Goal: Task Accomplishment & Management: Manage account settings

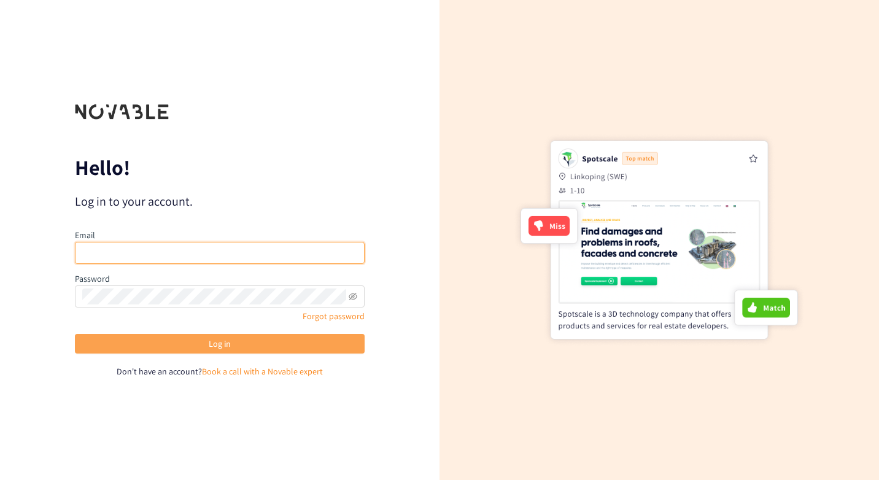
type input "[PERSON_NAME][EMAIL_ADDRESS][DOMAIN_NAME]"
click at [186, 345] on button "Log in" at bounding box center [220, 344] width 290 height 20
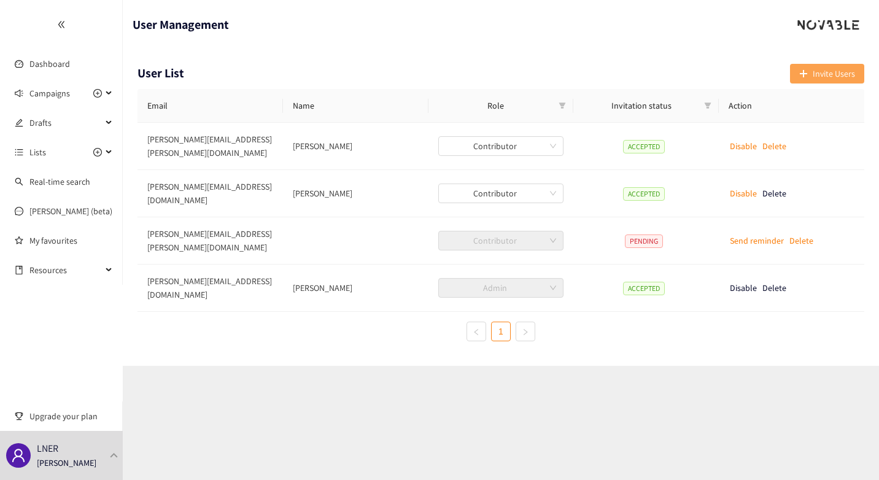
click at [811, 75] on button "Invite Users" at bounding box center [827, 74] width 74 height 20
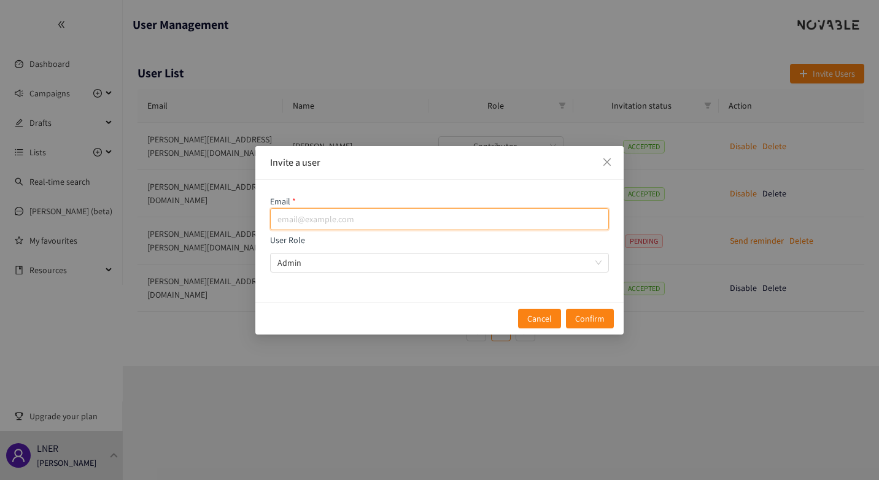
click at [327, 218] on input "email" at bounding box center [439, 219] width 339 height 22
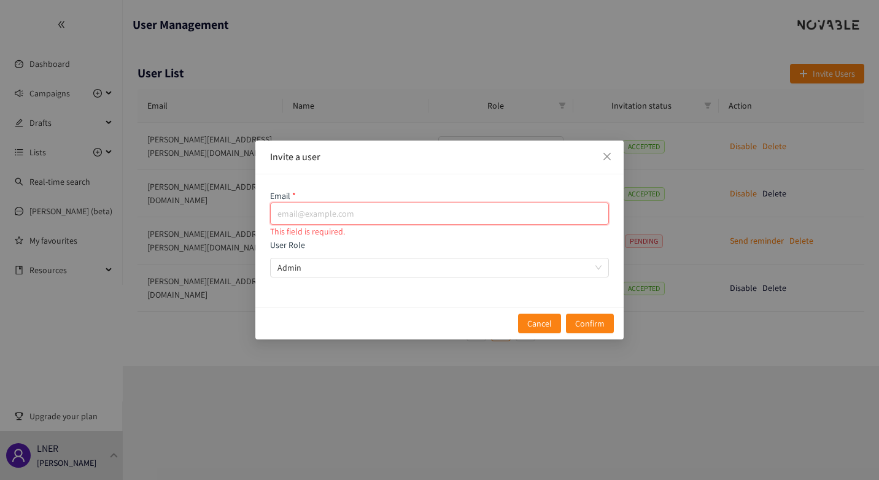
click at [344, 216] on input "email" at bounding box center [439, 214] width 339 height 22
paste input "dan.piner@swrailway.com"
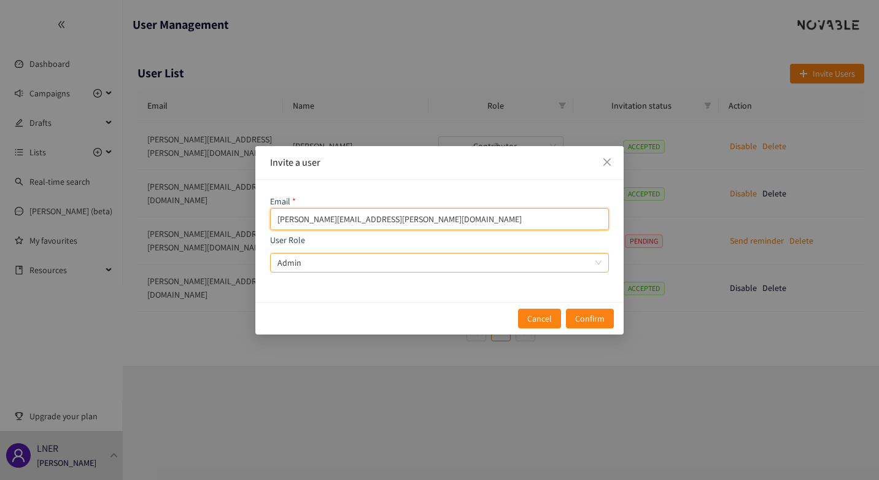
click at [354, 258] on span "Admin" at bounding box center [439, 262] width 324 height 18
type input "dan.piner@swrailway.com"
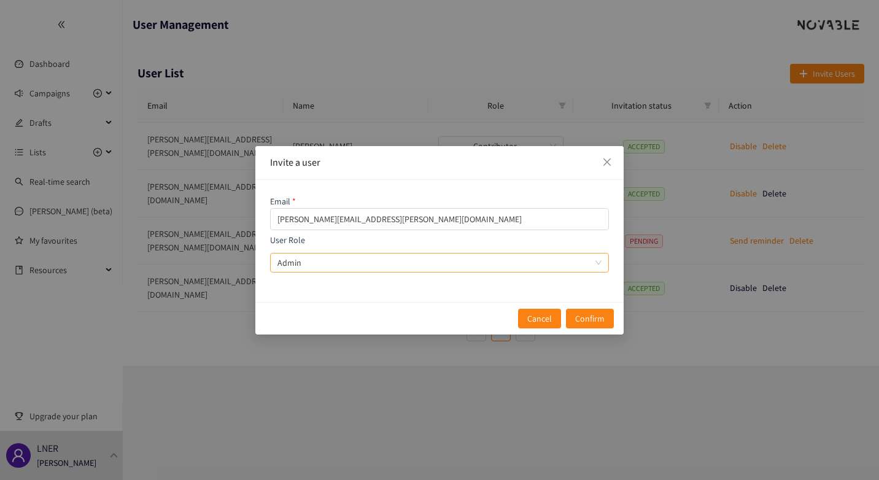
click at [354, 258] on input "User Role Admin" at bounding box center [434, 262] width 315 height 18
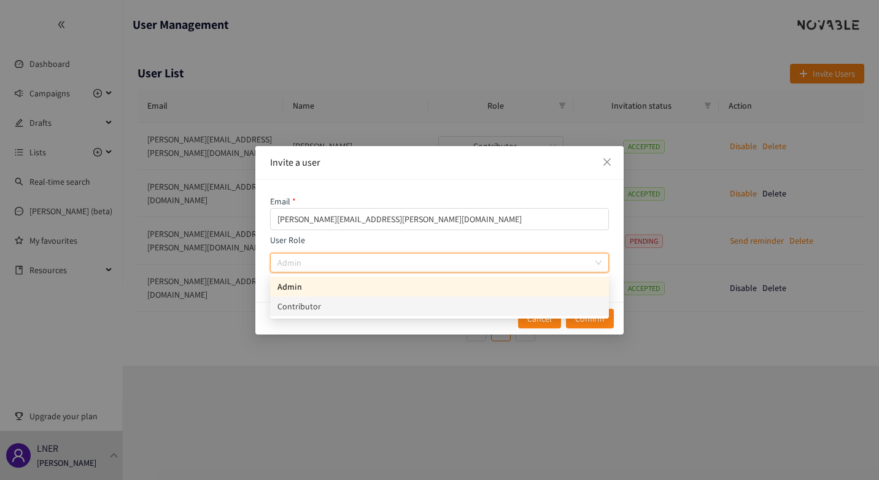
click at [345, 304] on div "Contributor" at bounding box center [439, 307] width 324 height 14
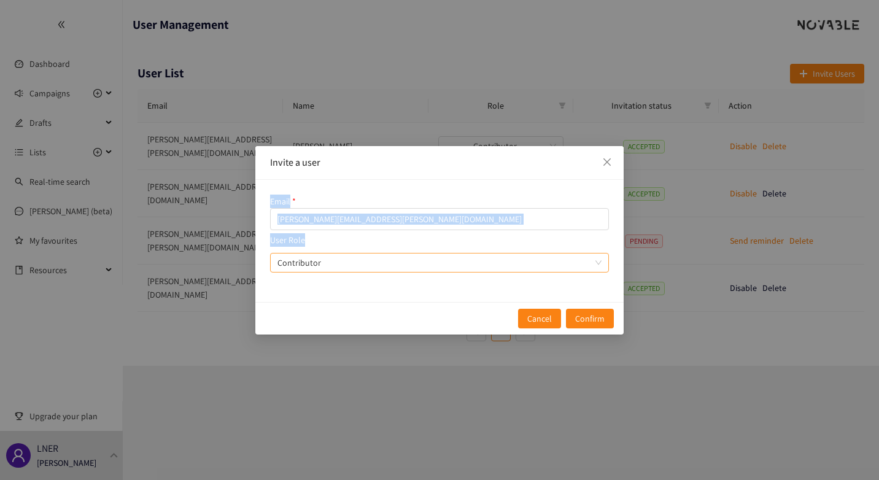
drag, startPoint x: 451, startPoint y: 155, endPoint x: 433, endPoint y: 264, distance: 110.8
click at [433, 264] on div "Invite a user Email dan.piner@swrailway.com User Role Contributor Cancel Confirm" at bounding box center [439, 240] width 368 height 188
click at [580, 320] on span "Confirm" at bounding box center [589, 319] width 29 height 14
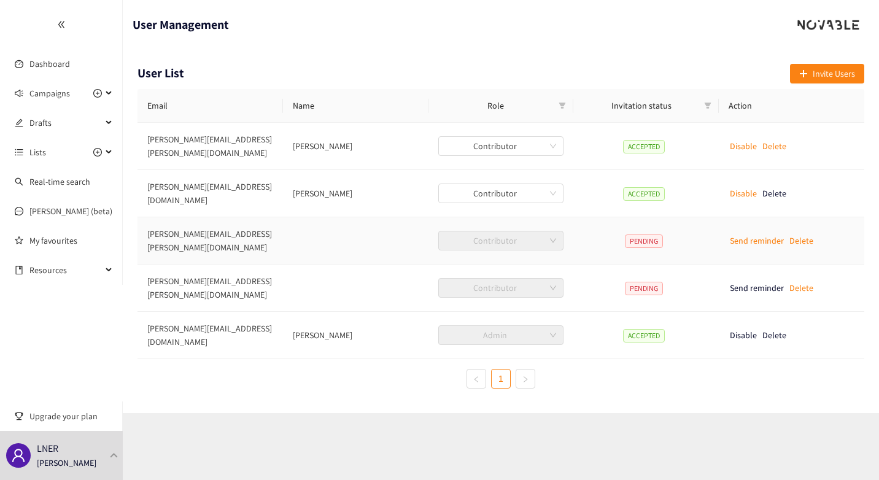
click at [734, 234] on p "Send reminder" at bounding box center [757, 241] width 54 height 14
